Goal: Find specific page/section: Find specific page/section

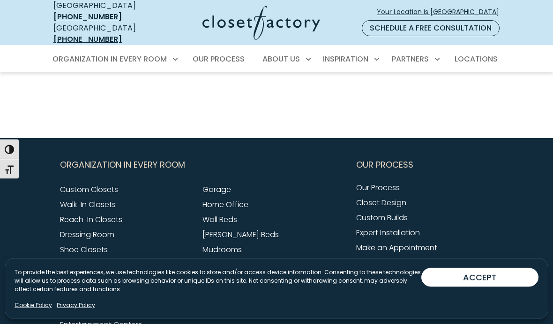
scroll to position [1467, 0]
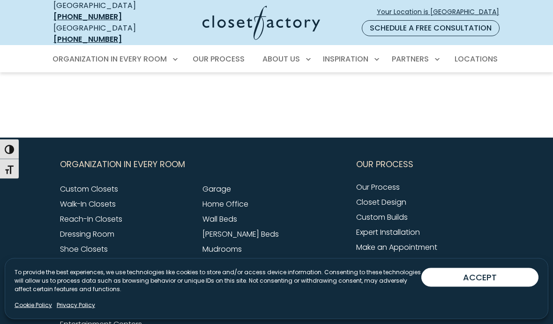
click at [217, 214] on link "Wall Beds" at bounding box center [220, 219] width 35 height 11
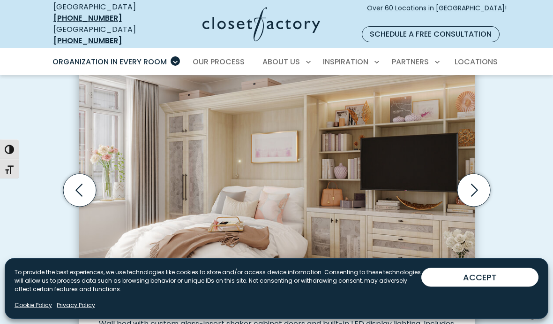
scroll to position [278, 0]
click at [473, 180] on icon "Next slide" at bounding box center [473, 190] width 33 height 33
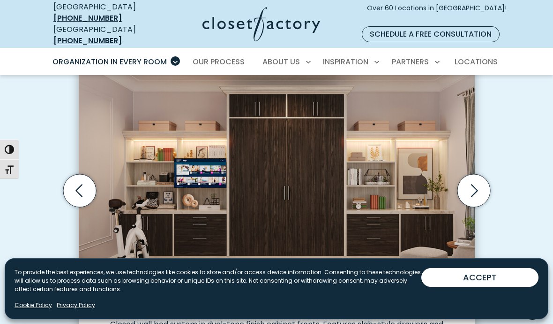
click at [480, 182] on icon "Next slide" at bounding box center [473, 190] width 33 height 33
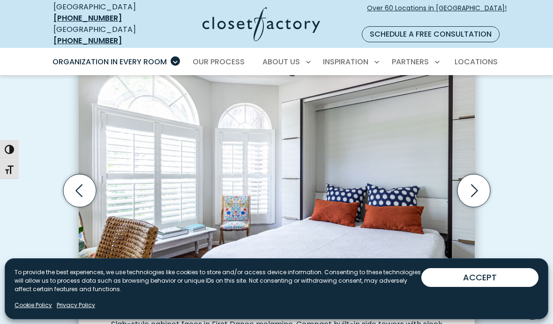
click at [482, 185] on icon "Next slide" at bounding box center [473, 190] width 33 height 33
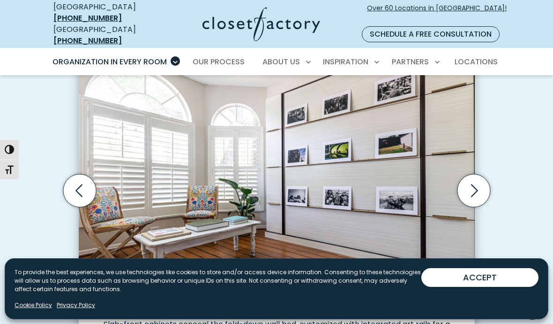
click at [484, 181] on icon "Next slide" at bounding box center [473, 190] width 33 height 33
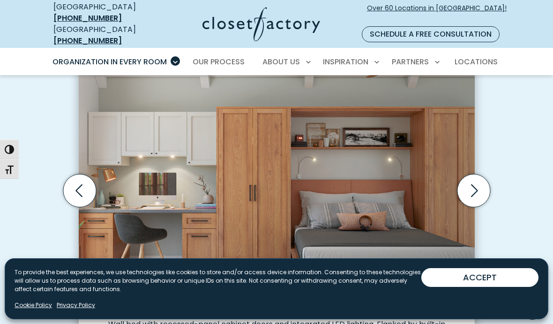
click at [482, 184] on icon "Next slide" at bounding box center [473, 190] width 33 height 33
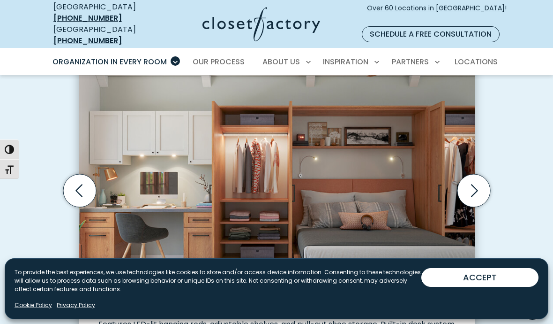
click at [486, 182] on icon "Next slide" at bounding box center [473, 190] width 33 height 33
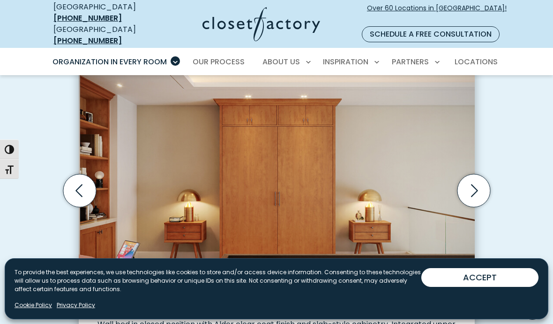
click at [487, 182] on icon "Next slide" at bounding box center [473, 190] width 33 height 33
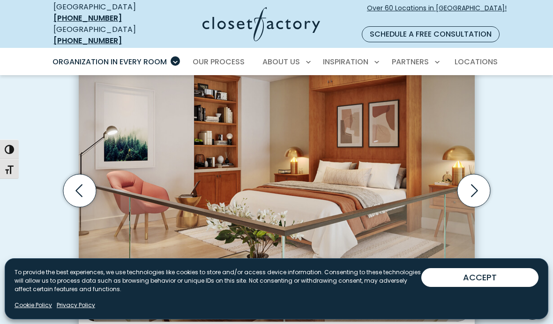
click at [490, 182] on icon "Next slide" at bounding box center [473, 190] width 33 height 33
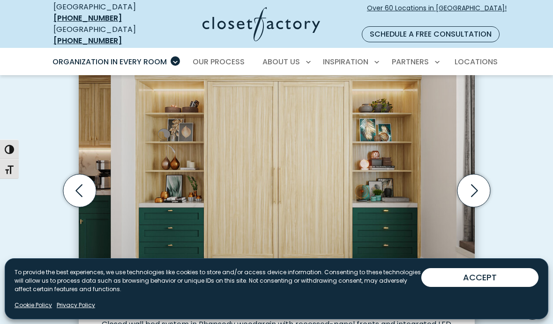
click at [483, 186] on icon "Next slide" at bounding box center [473, 190] width 33 height 33
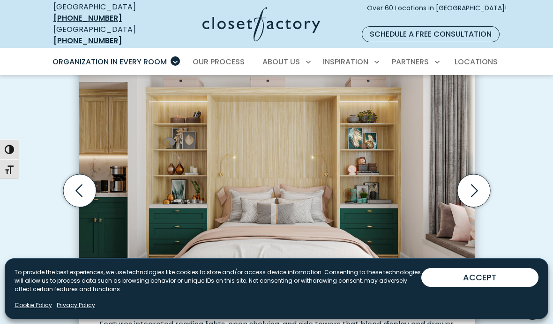
click at [481, 186] on icon "Next slide" at bounding box center [473, 190] width 33 height 33
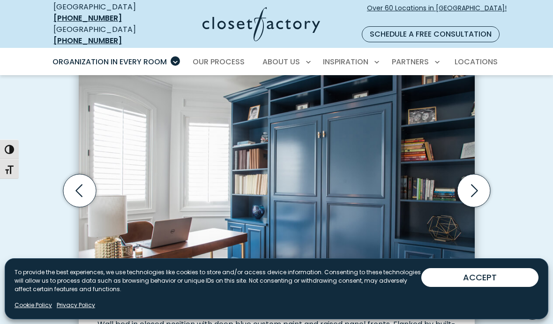
click at [480, 186] on icon "Next slide" at bounding box center [473, 190] width 33 height 33
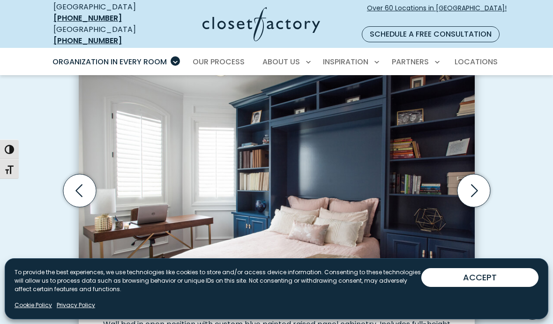
click at [482, 185] on icon "Next slide" at bounding box center [473, 190] width 33 height 33
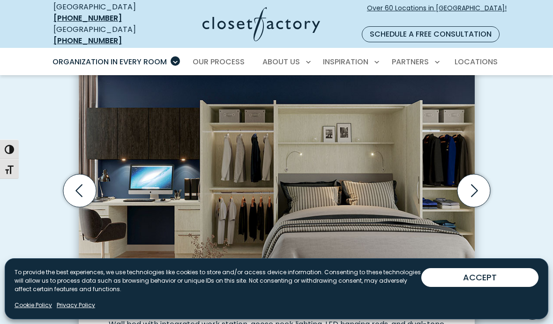
click at [485, 184] on icon "Next slide" at bounding box center [473, 190] width 33 height 33
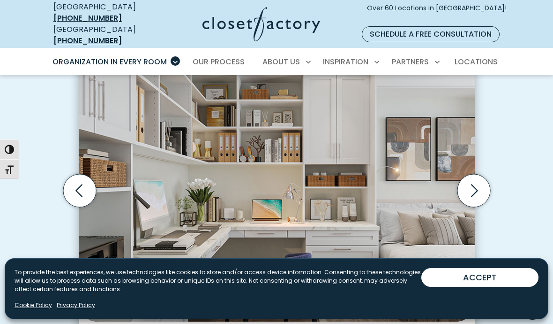
click at [486, 183] on icon "Next slide" at bounding box center [473, 190] width 33 height 33
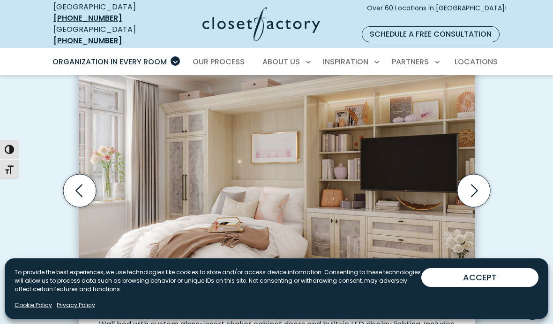
click at [484, 183] on icon "Next slide" at bounding box center [473, 190] width 33 height 33
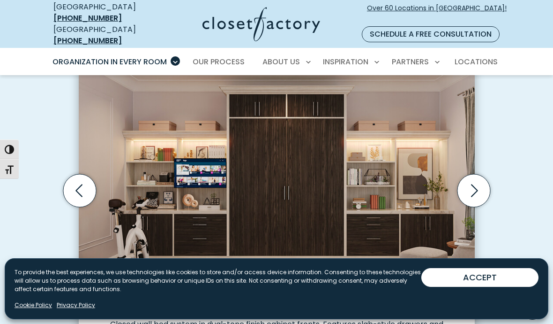
click at [475, 56] on span "Locations" at bounding box center [476, 61] width 43 height 11
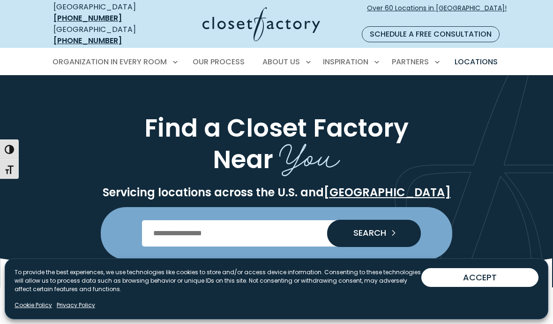
click at [204, 223] on input "Enter Postal Code" at bounding box center [277, 233] width 270 height 26
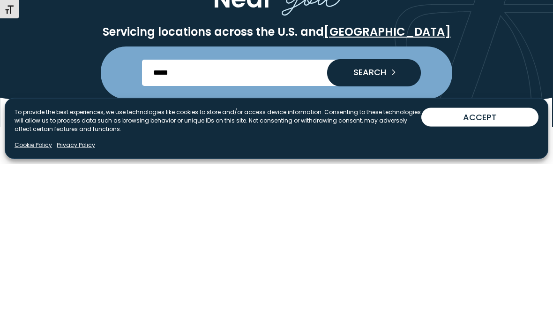
type input "*****"
click at [374, 219] on button "SEARCH" at bounding box center [374, 232] width 94 height 27
